Goal: Transaction & Acquisition: Book appointment/travel/reservation

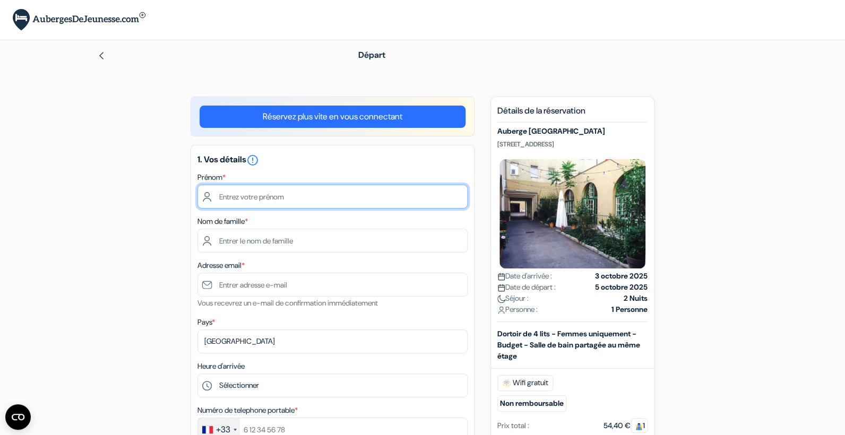
click at [247, 199] on input "text" at bounding box center [332, 197] width 270 height 24
type input "[PERSON_NAME]"
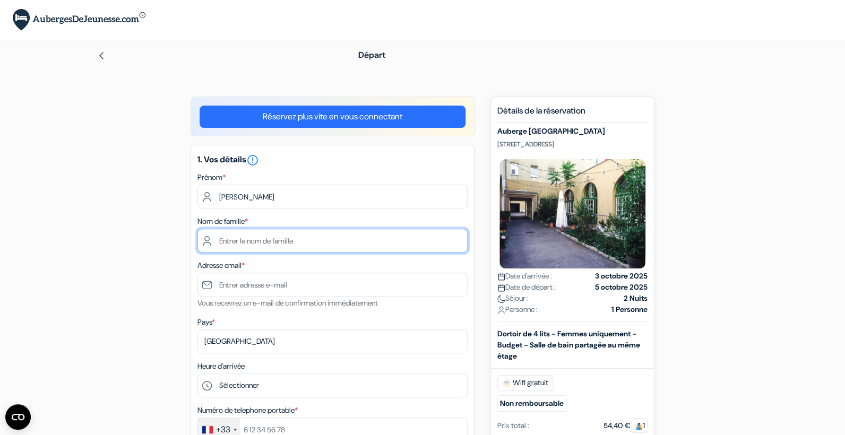
type input "Baude"
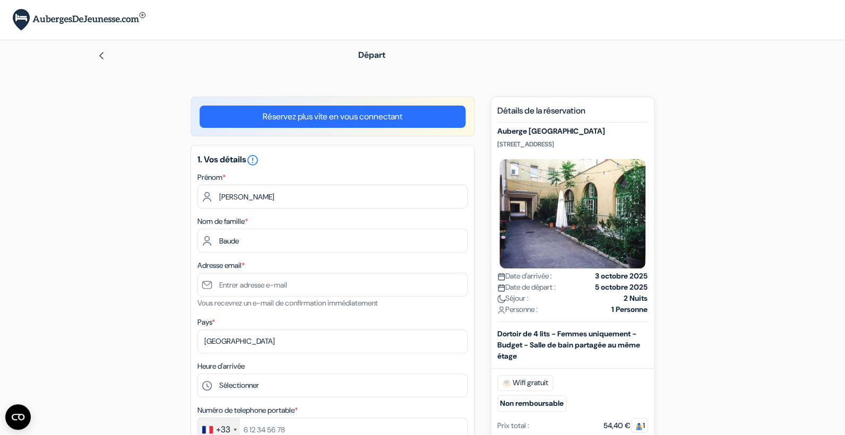
type input "[EMAIL_ADDRESS][DOMAIN_NAME]"
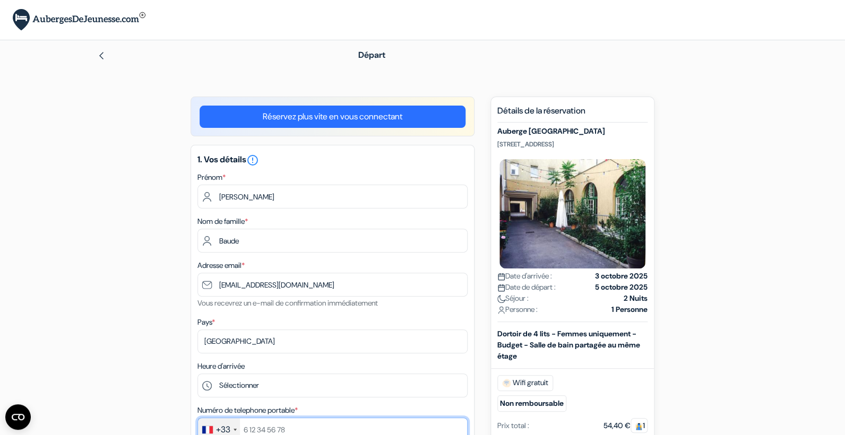
type input "0660061200"
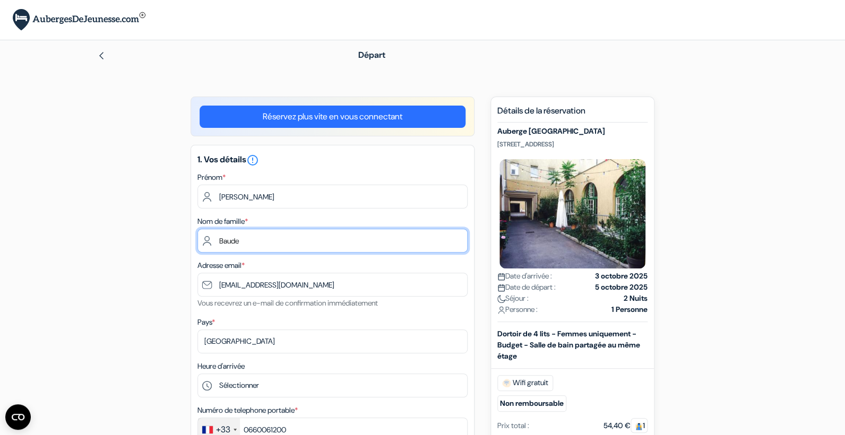
click at [218, 241] on input "Baude" at bounding box center [332, 241] width 270 height 24
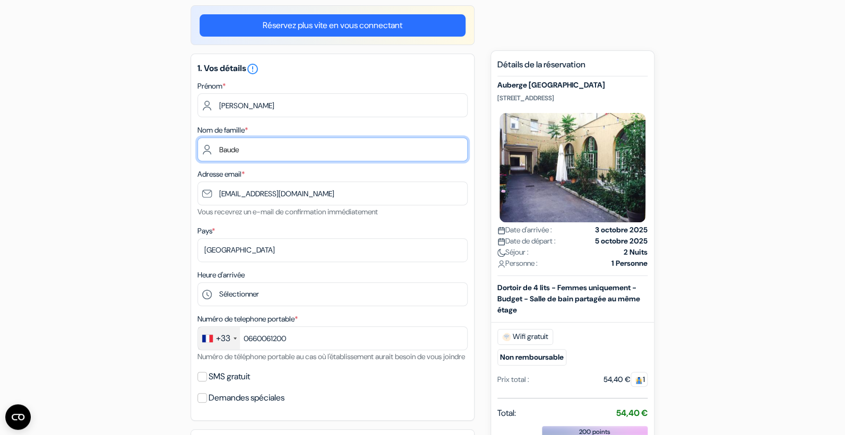
scroll to position [92, 0]
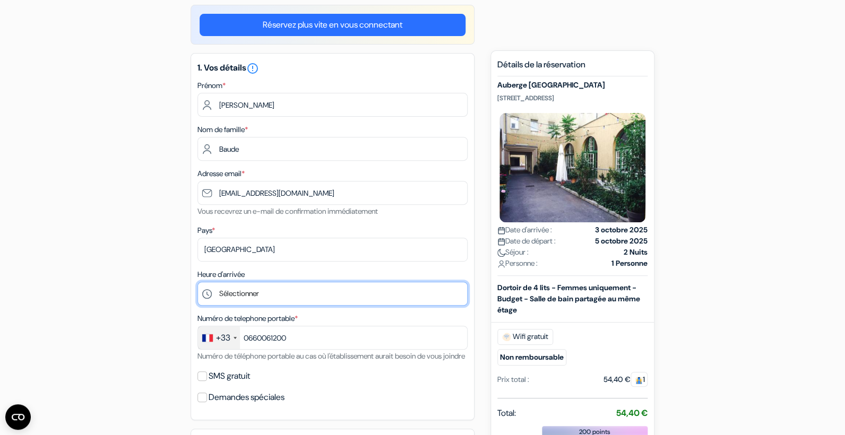
click at [197, 282] on select "Sélectionner 1:00 2:00 3:00 4:00 5:00 6:00 7:00 8:00 9:00 10:00 11:00 12:00 13:…" at bounding box center [332, 294] width 270 height 24
select select "19"
click option "19:00" at bounding box center [0, 0] width 0 height 0
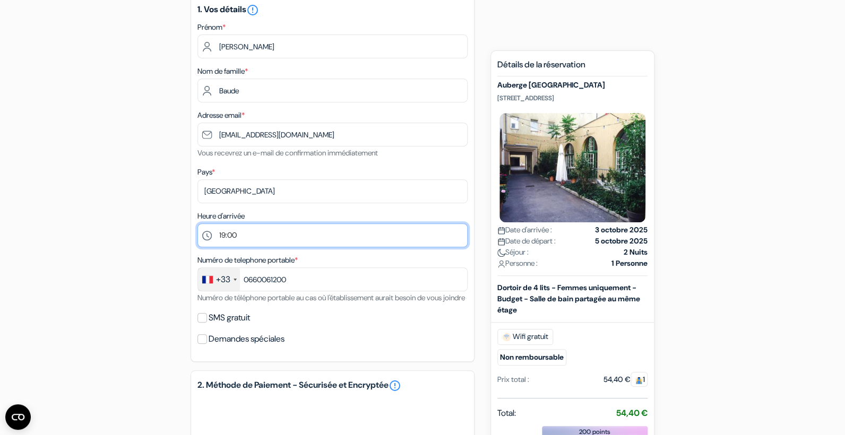
scroll to position [160, 0]
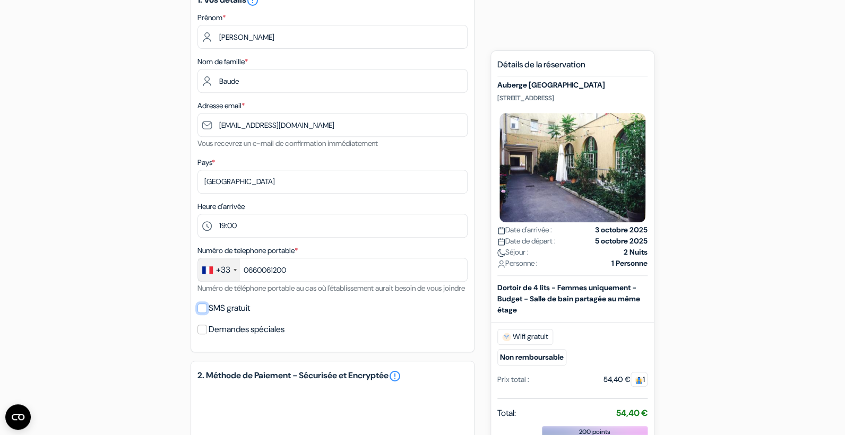
click at [203, 313] on input "SMS gratuit" at bounding box center [202, 309] width 10 height 10
checkbox input "true"
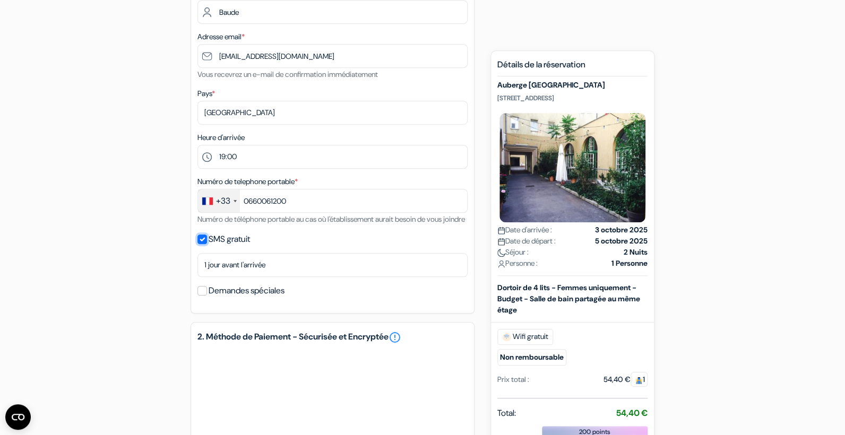
scroll to position [310, 0]
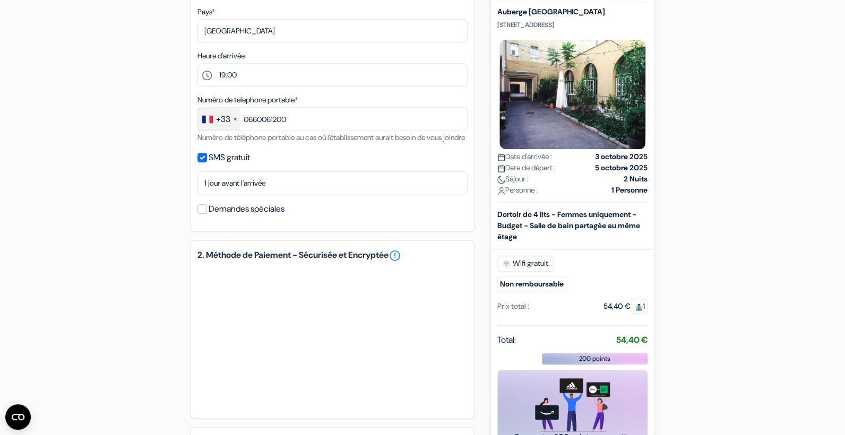
click at [170, 299] on div "add_box [GEOGRAPHIC_DATA] [STREET_ADDRESS] done done *" at bounding box center [422, 189] width 700 height 807
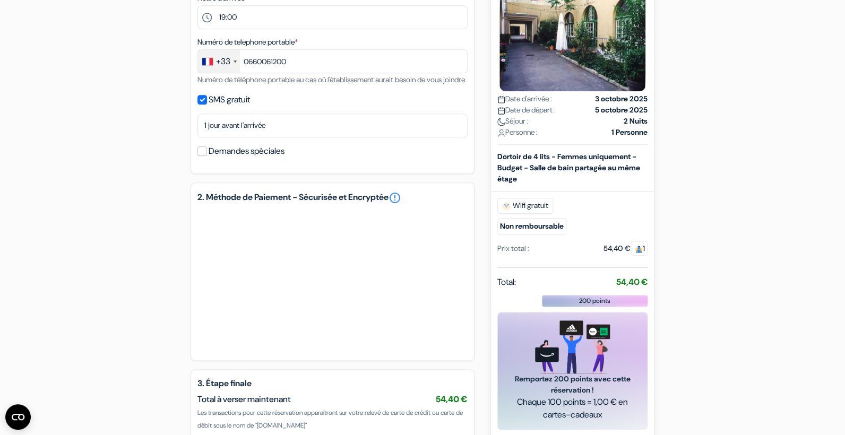
scroll to position [492, 0]
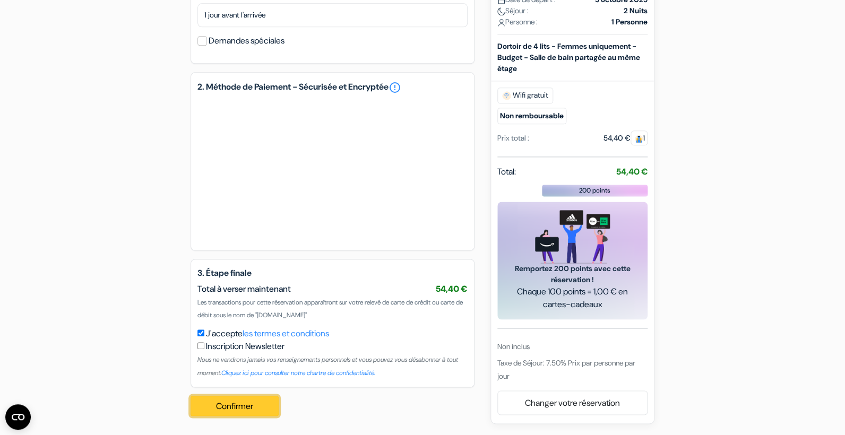
click at [235, 408] on button "Confirmer Loading..." at bounding box center [234, 406] width 88 height 20
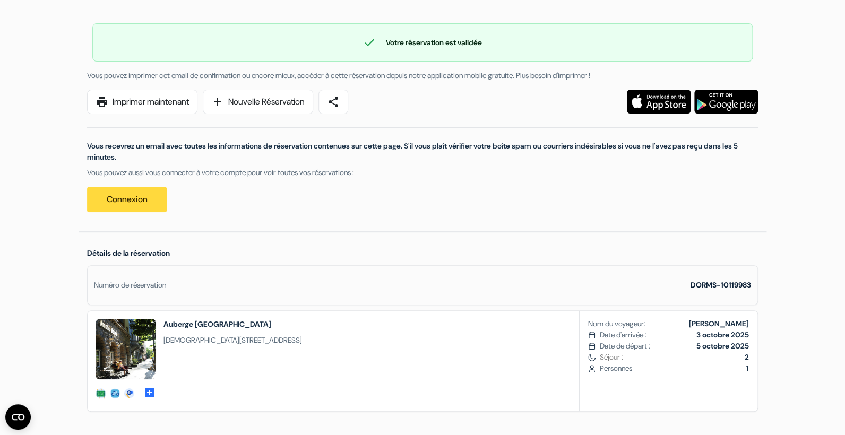
scroll to position [75, 0]
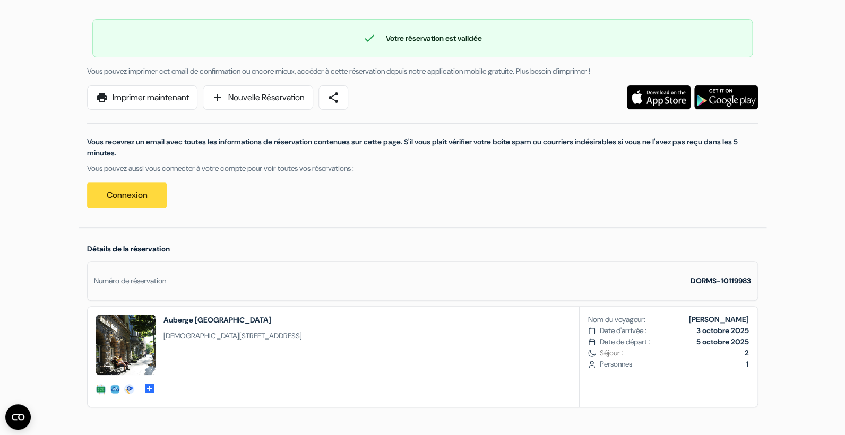
drag, startPoint x: 166, startPoint y: 322, endPoint x: 326, endPoint y: 339, distance: 161.1
click at [326, 339] on div "social-fun surroundings social-fun" at bounding box center [422, 356] width 671 height 101
copy div "Auberge Amstel House Berlin Waldenserstrasse 31, 10551, Berlin, Allemagne"
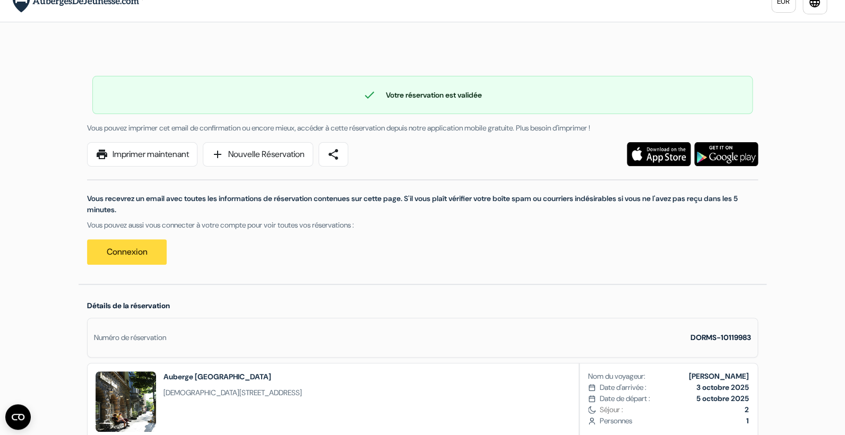
scroll to position [0, 0]
